Goal: Information Seeking & Learning: Learn about a topic

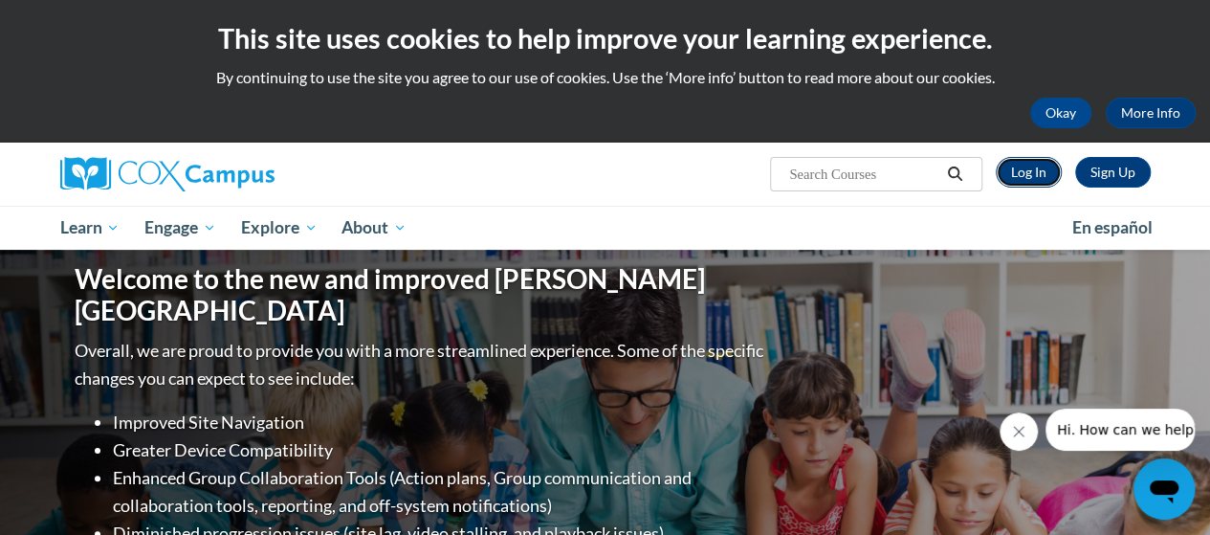
click at [1037, 180] on link "Log In" at bounding box center [1029, 172] width 66 height 31
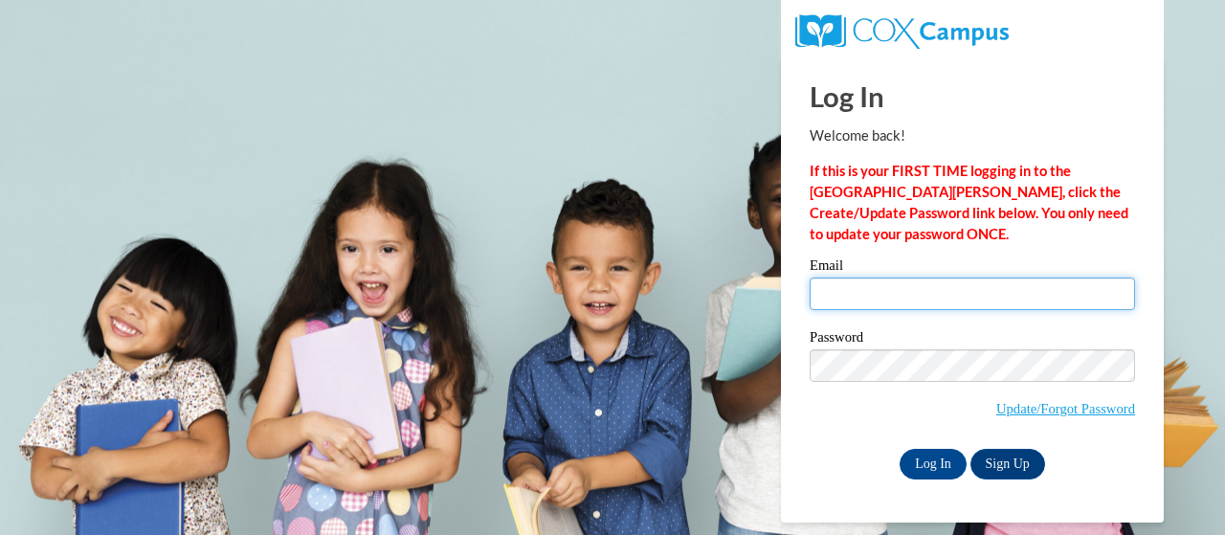
click at [938, 294] on input "Email" at bounding box center [971, 293] width 325 height 33
type input "presley.erika.m@muscogee.k12.ga.us"
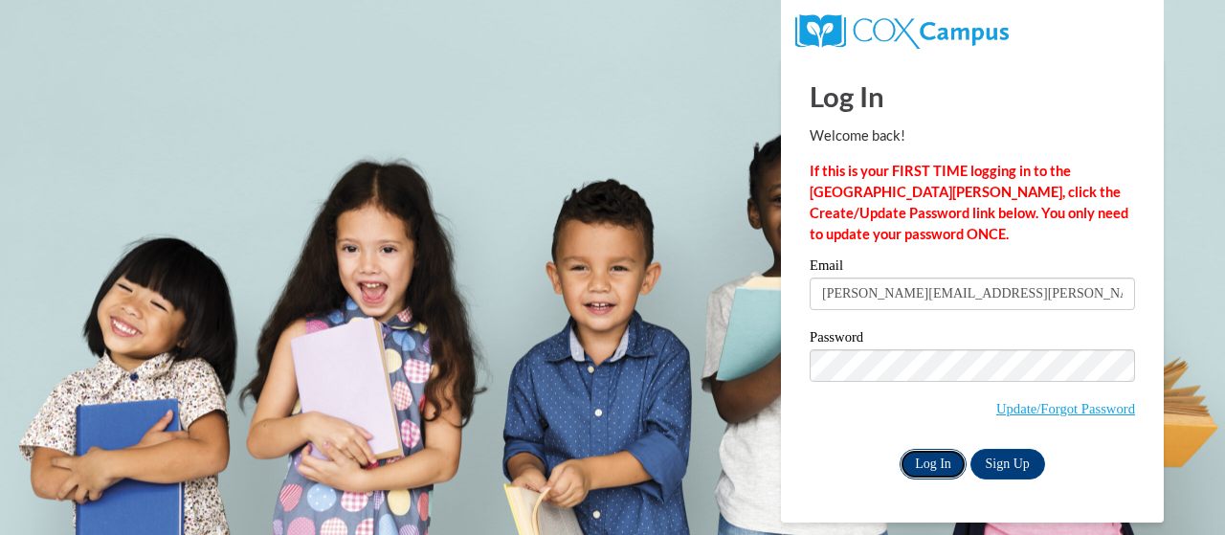
click at [937, 461] on input "Log In" at bounding box center [932, 464] width 67 height 31
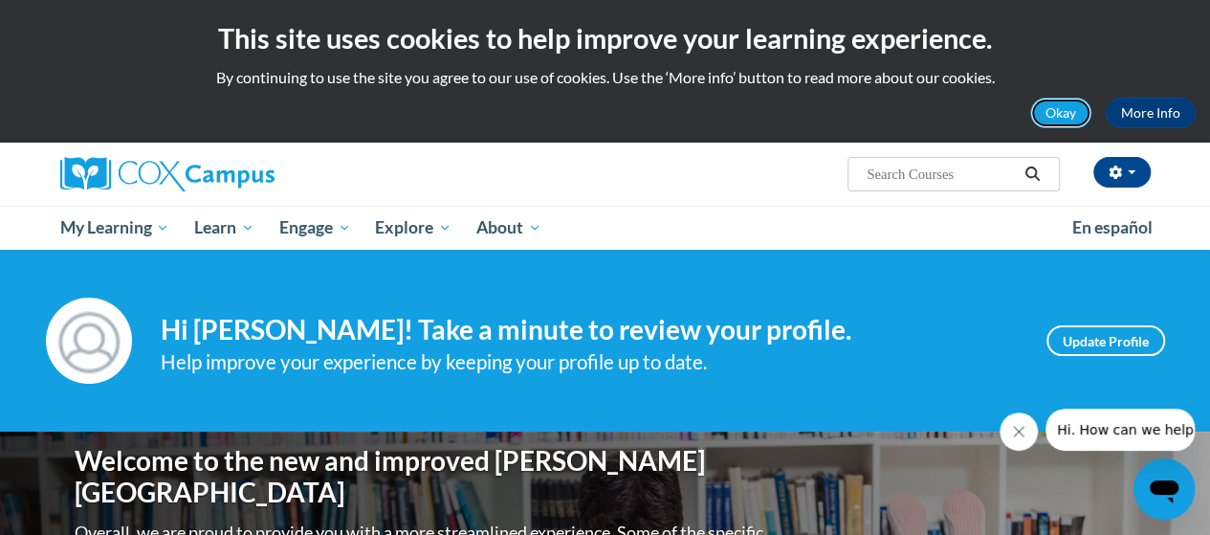
click at [1047, 111] on button "Okay" at bounding box center [1060, 113] width 61 height 31
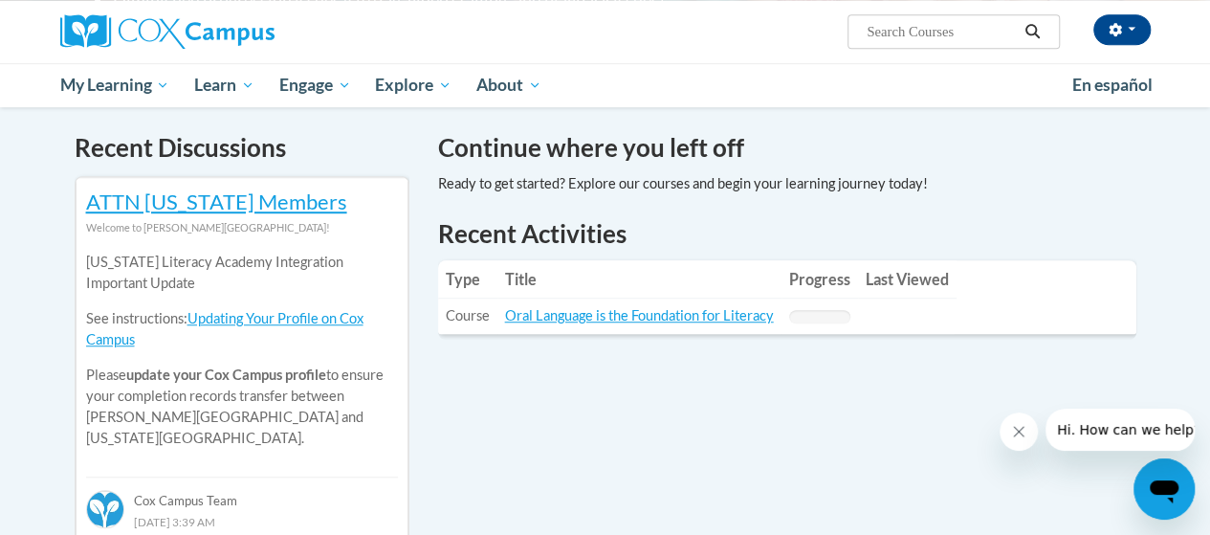
scroll to position [574, 0]
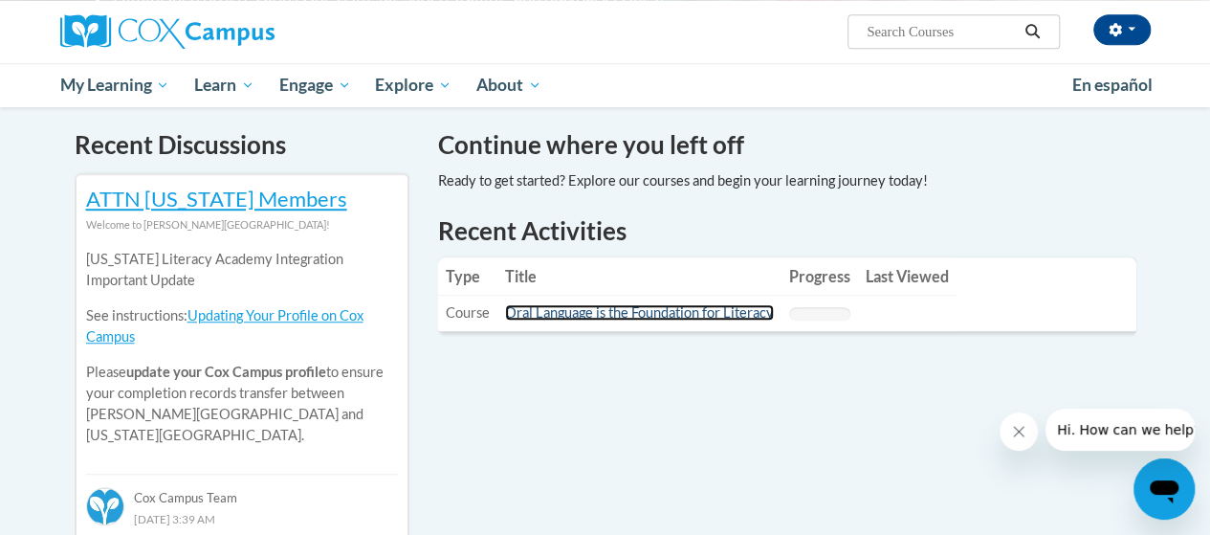
click at [563, 313] on link "Oral Language is the Foundation for Literacy" at bounding box center [639, 312] width 269 height 16
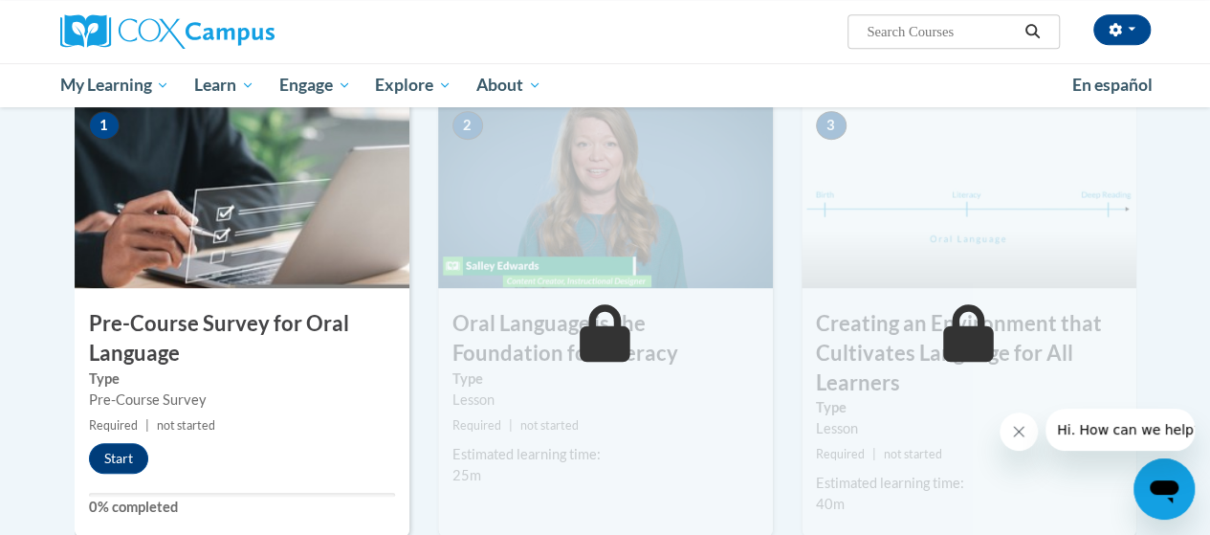
scroll to position [383, 0]
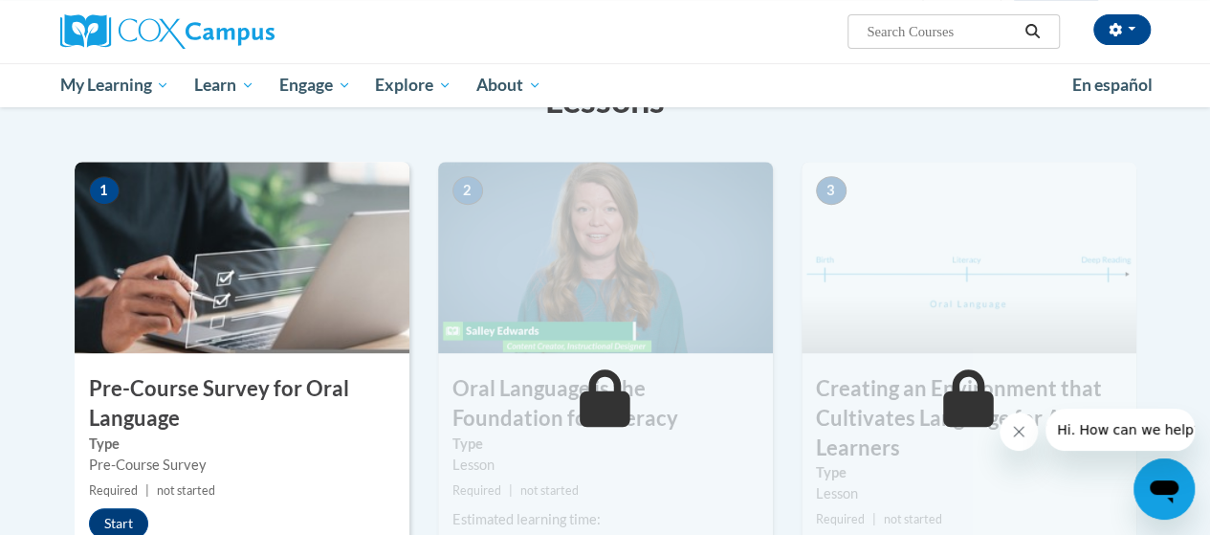
click at [247, 309] on img at bounding box center [242, 257] width 335 height 191
